Goal: Task Accomplishment & Management: Manage account settings

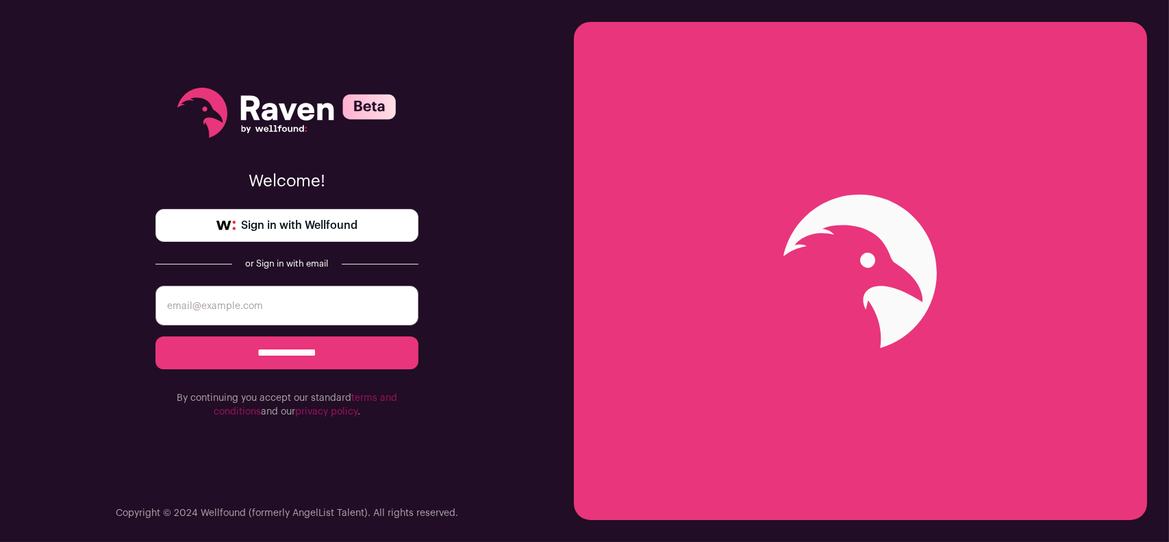
click at [319, 299] on input "email" at bounding box center [286, 305] width 263 height 40
type input "[EMAIL_ADDRESS][DOMAIN_NAME]"
click at [303, 355] on input "**********" at bounding box center [286, 352] width 263 height 33
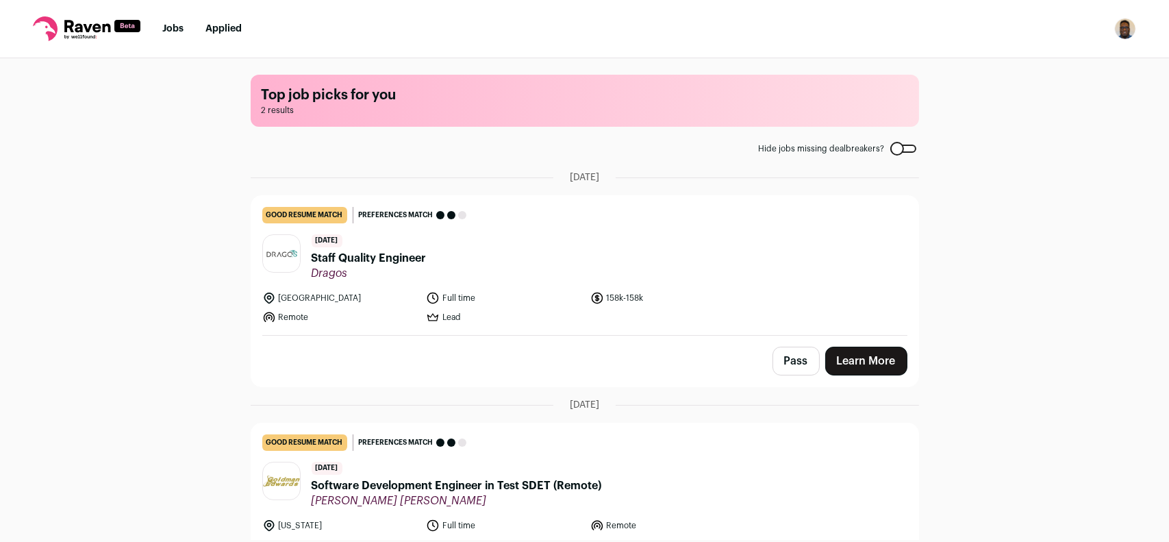
click at [179, 24] on link "Jobs" at bounding box center [172, 29] width 21 height 10
click at [170, 25] on link "Jobs" at bounding box center [172, 29] width 21 height 10
click at [171, 31] on link "Jobs" at bounding box center [172, 29] width 21 height 10
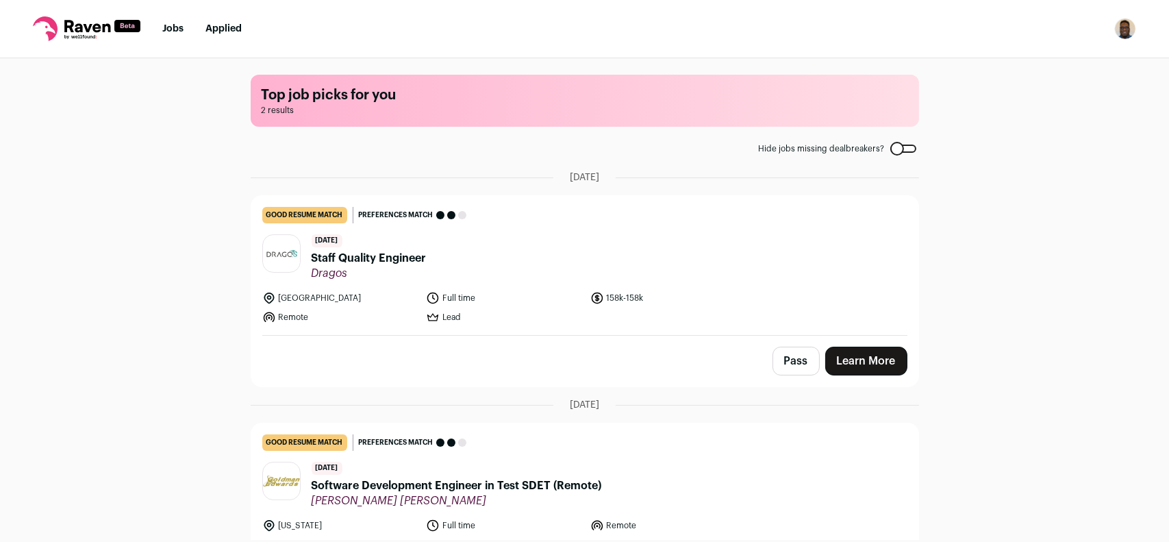
click at [211, 29] on link "Applied" at bounding box center [223, 29] width 36 height 10
